Goal: Task Accomplishment & Management: Complete application form

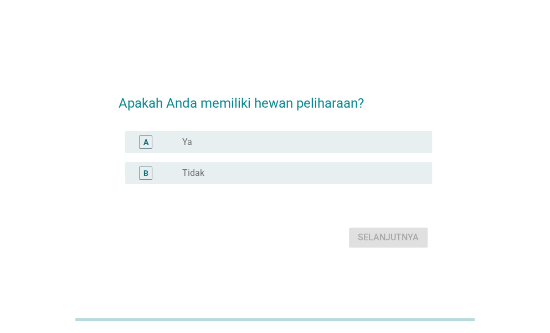
click at [266, 143] on div "radio_button_unchecked Ya" at bounding box center [298, 141] width 232 height 11
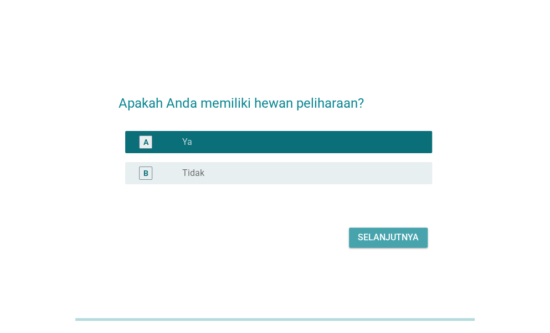
click at [374, 239] on div "Selanjutnya" at bounding box center [388, 237] width 61 height 13
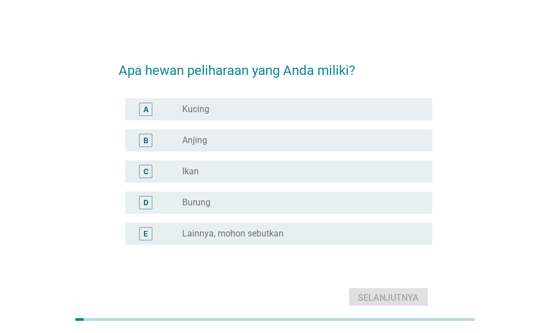
click at [231, 113] on div "radio_button_unchecked Kucing" at bounding box center [298, 109] width 232 height 11
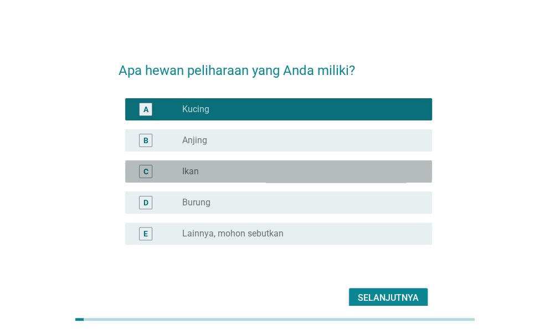
click at [232, 177] on div "radio_button_unchecked Ikan" at bounding box center [302, 171] width 241 height 13
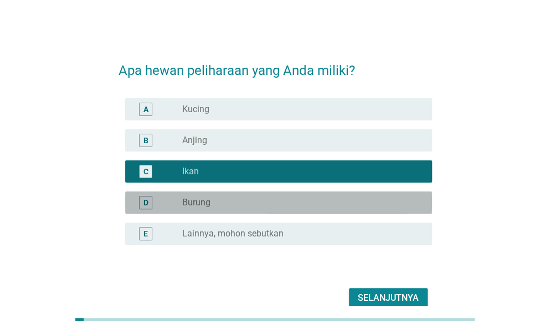
click at [237, 199] on div "radio_button_unchecked Burung" at bounding box center [298, 202] width 232 height 11
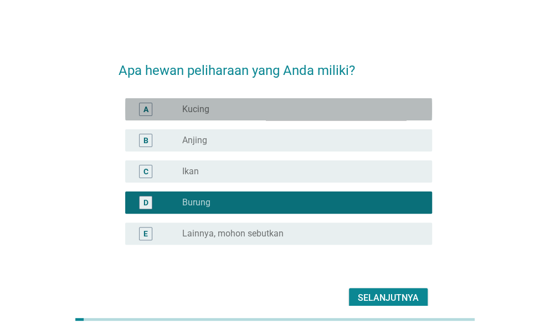
click at [246, 104] on div "radio_button_unchecked Kucing" at bounding box center [298, 109] width 232 height 11
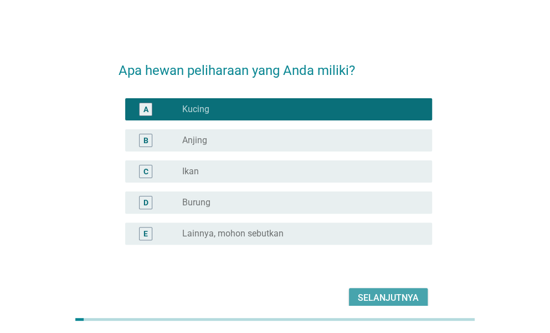
click at [405, 291] on div "Selanjutnya" at bounding box center [388, 297] width 61 height 13
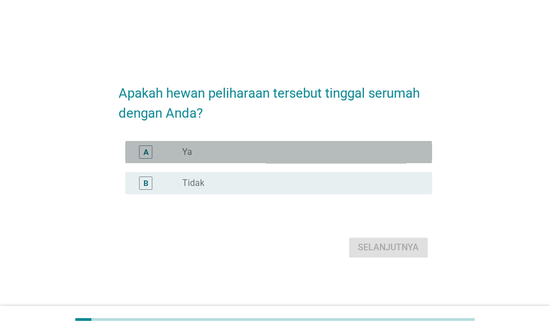
click at [251, 149] on div "radio_button_unchecked Ya" at bounding box center [298, 151] width 232 height 11
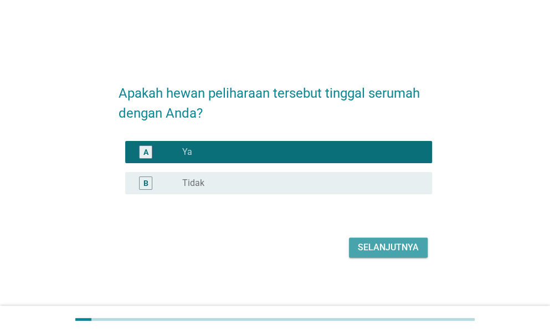
click at [380, 247] on div "Selanjutnya" at bounding box center [388, 247] width 61 height 13
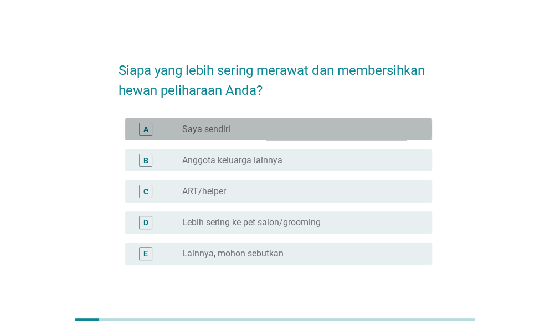
click at [245, 137] on div "A radio_button_unchecked Saya sendiri" at bounding box center [278, 129] width 307 height 22
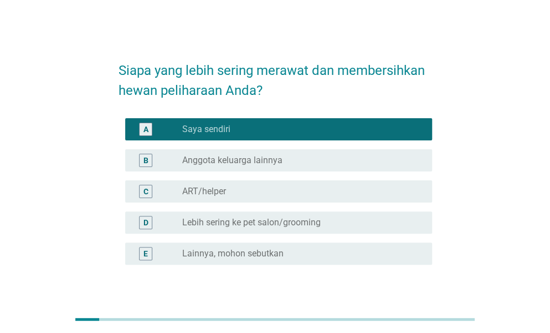
scroll to position [74, 0]
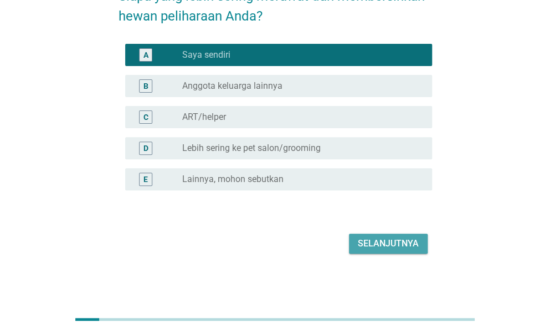
click at [387, 234] on button "Selanjutnya" at bounding box center [388, 243] width 79 height 20
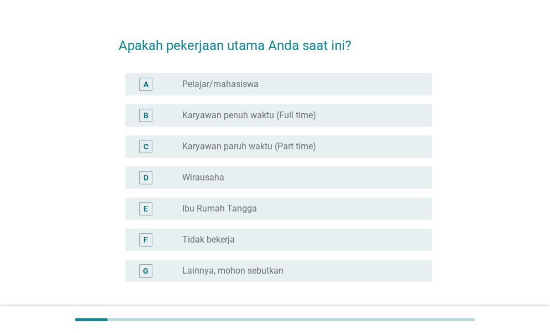
scroll to position [26, 0]
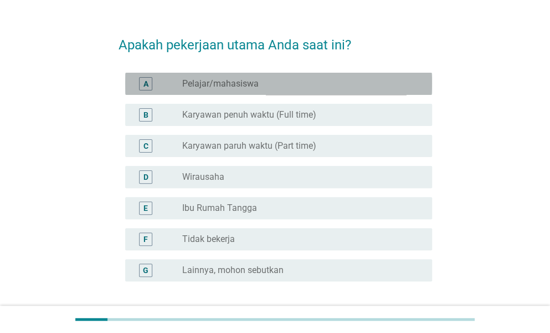
click at [279, 83] on div "radio_button_unchecked Pelajar/mahasiswa" at bounding box center [298, 83] width 232 height 11
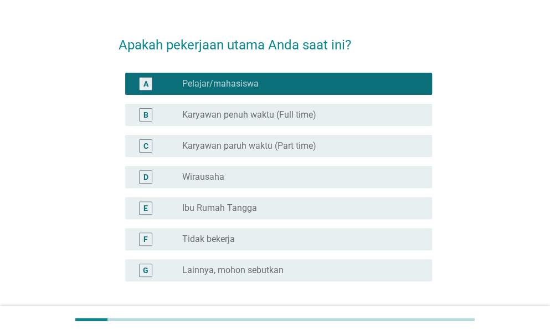
scroll to position [116, 0]
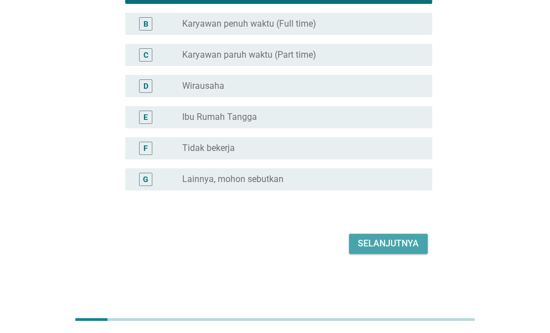
click at [377, 244] on div "Selanjutnya" at bounding box center [388, 243] width 61 height 13
